Goal: Transaction & Acquisition: Obtain resource

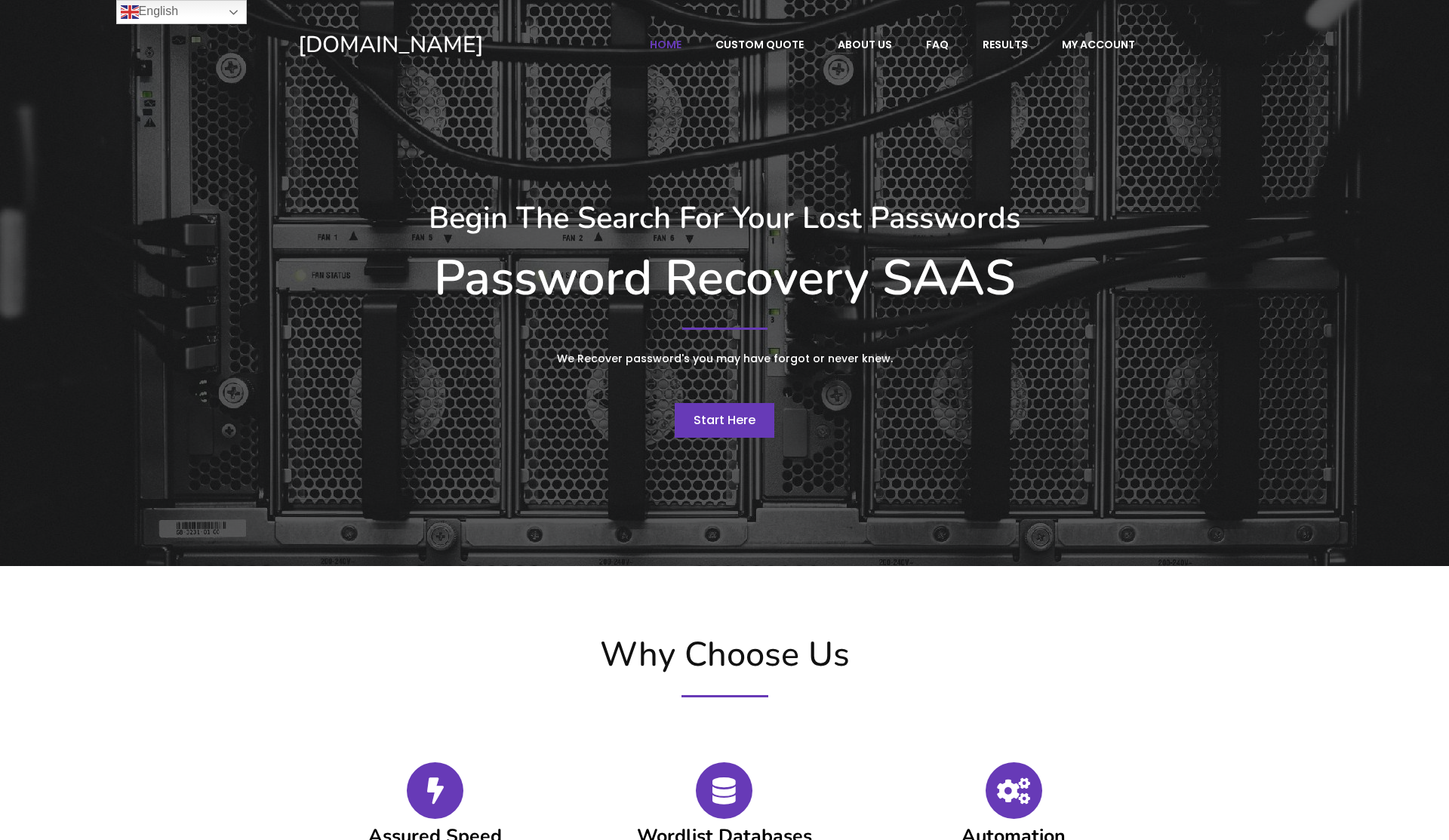
click at [725, 418] on span "Start Here" at bounding box center [725, 419] width 62 height 17
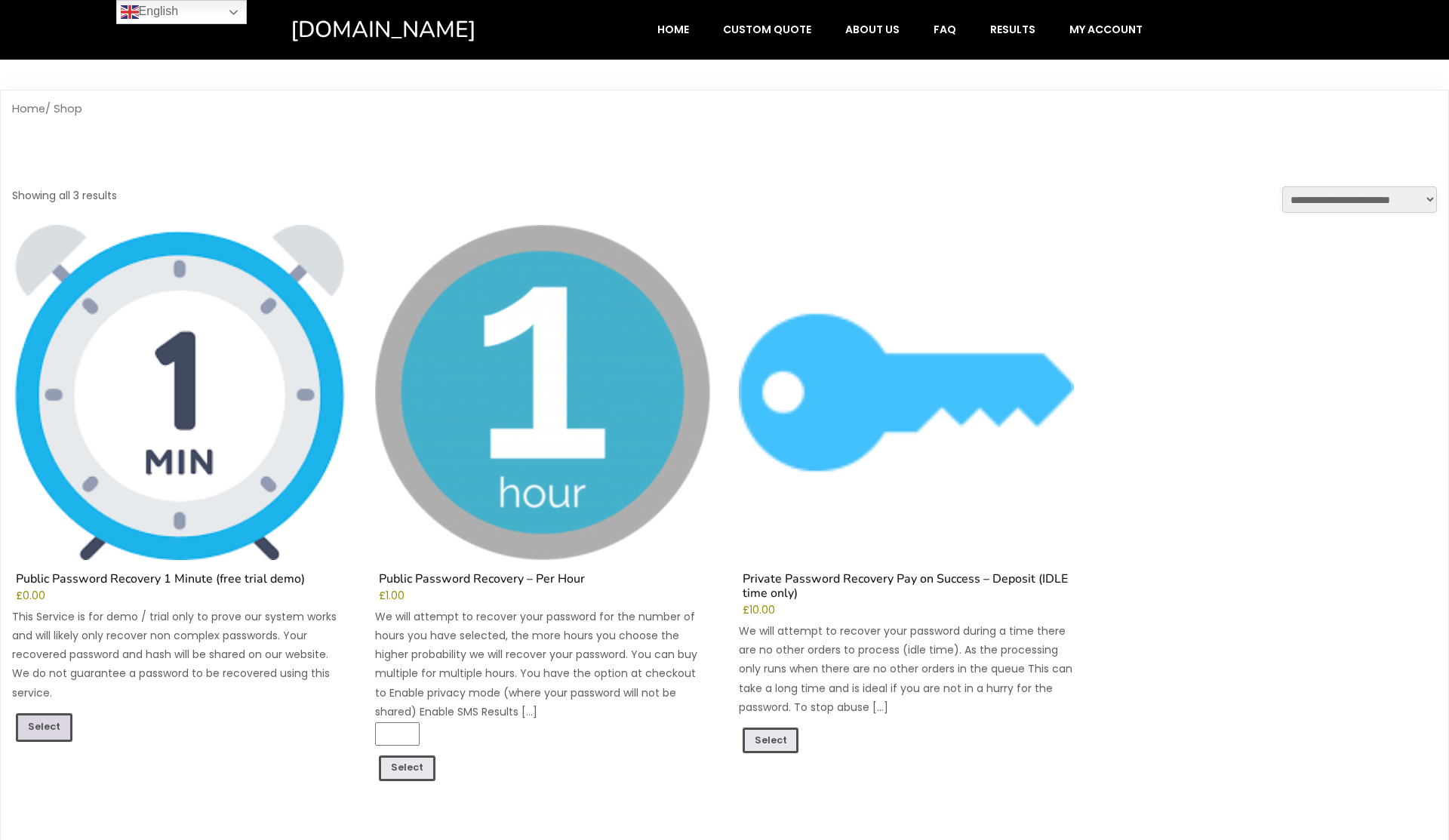
click at [34, 726] on link "Select" at bounding box center [44, 728] width 56 height 29
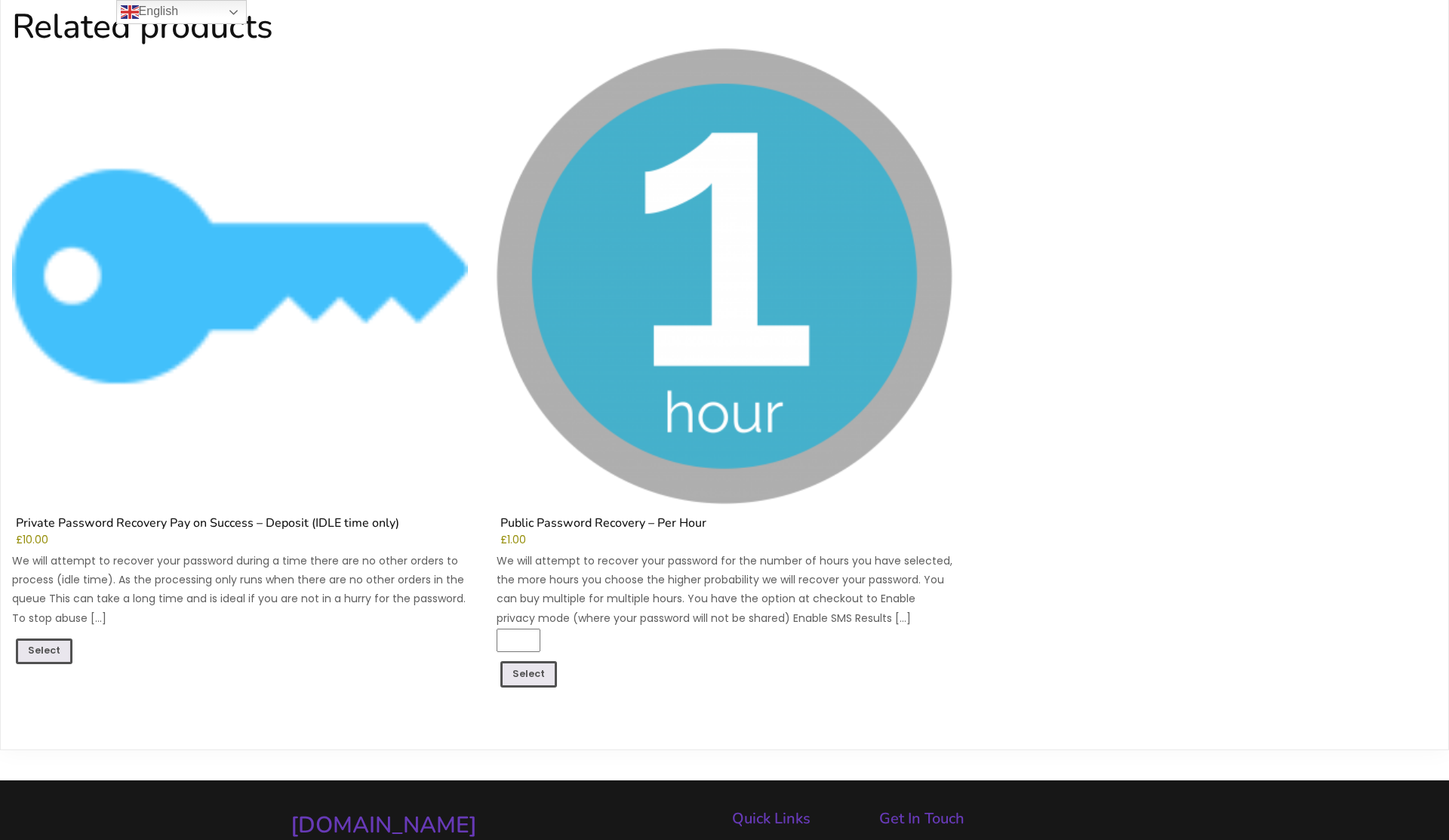
scroll to position [1359, 0]
